Goal: Navigation & Orientation: Understand site structure

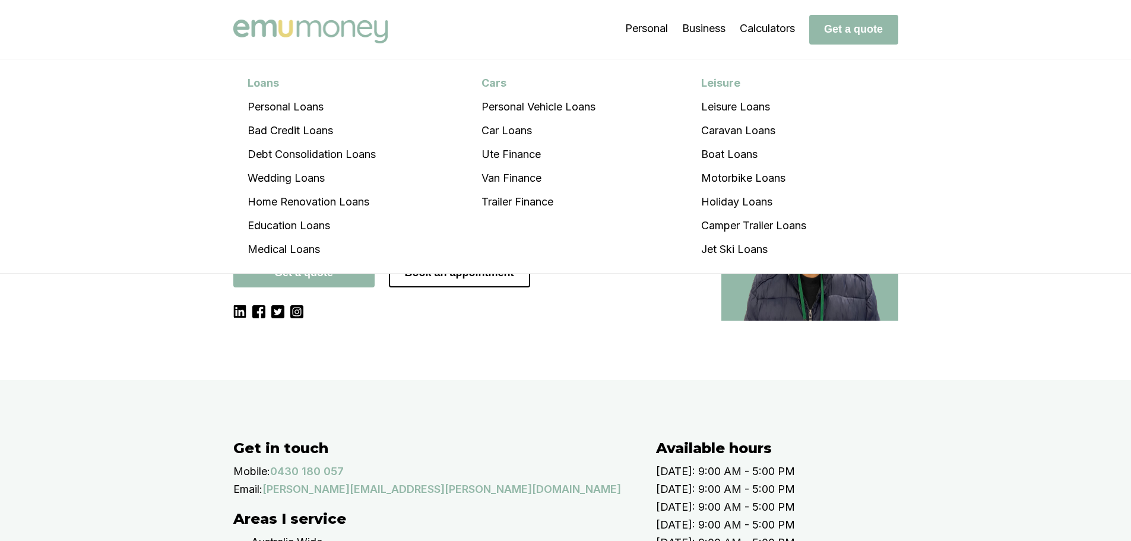
click at [379, 23] on img at bounding box center [310, 32] width 154 height 24
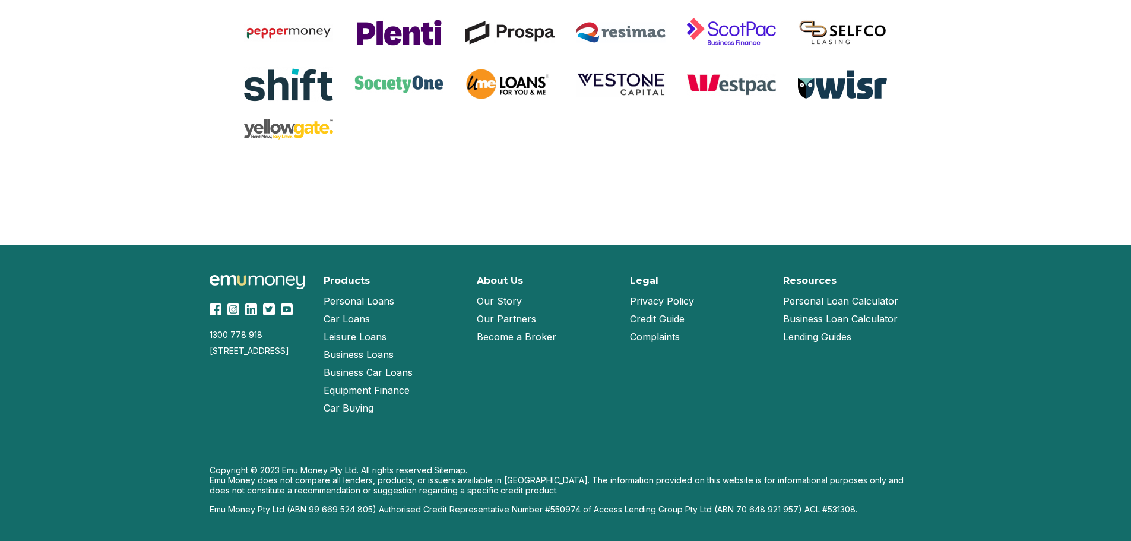
scroll to position [2507, 0]
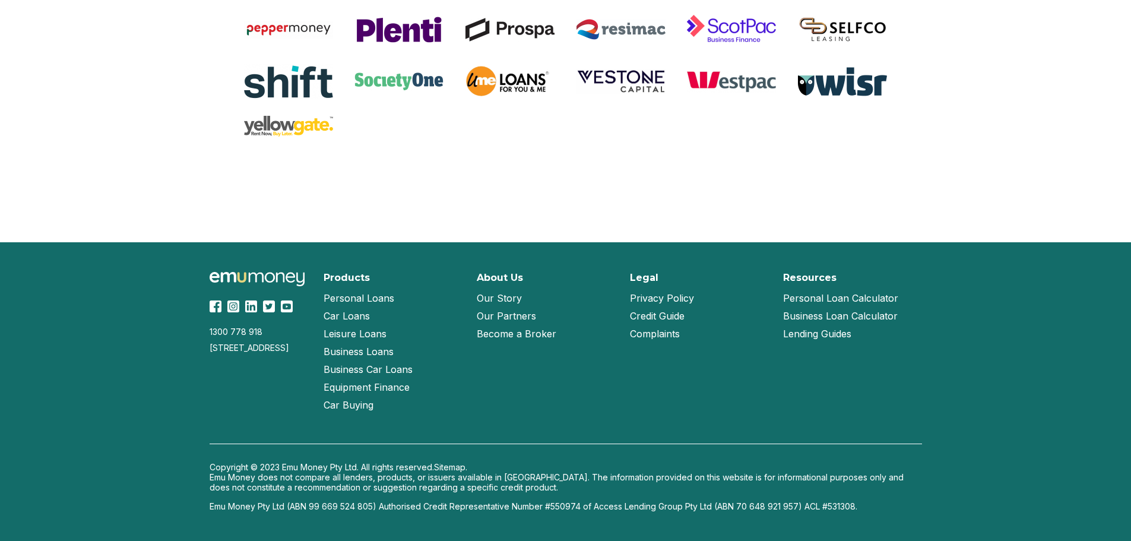
click at [501, 294] on link "Our Story" at bounding box center [499, 298] width 45 height 18
